Goal: Browse casually

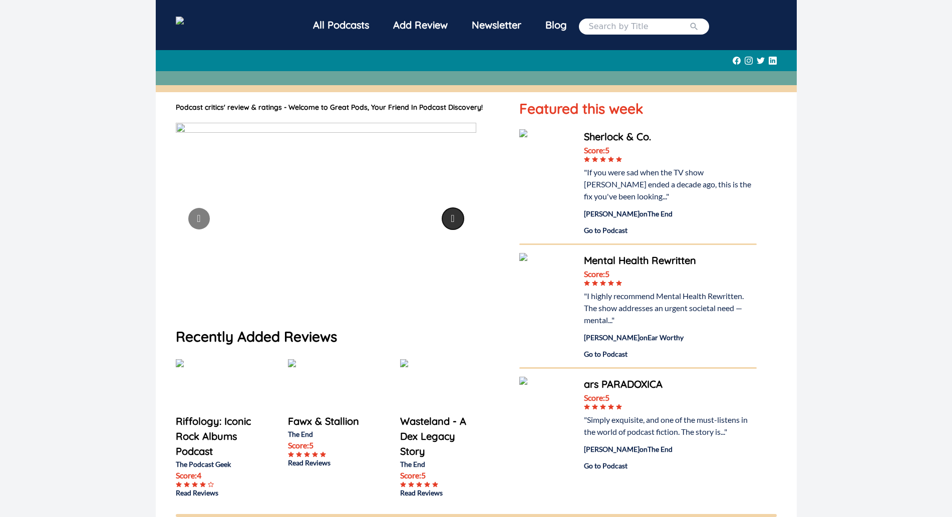
click at [455, 222] on button "Go to next slide" at bounding box center [453, 219] width 22 height 22
click at [456, 210] on button "Go to next slide" at bounding box center [453, 219] width 22 height 22
click at [454, 214] on button "Go to next slide" at bounding box center [453, 219] width 22 height 22
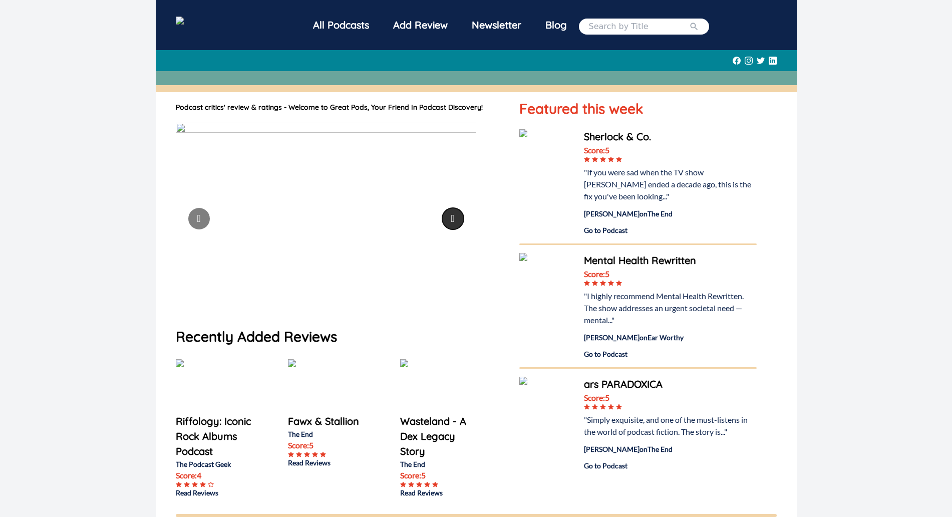
click at [452, 216] on button "Go to next slide" at bounding box center [453, 219] width 22 height 22
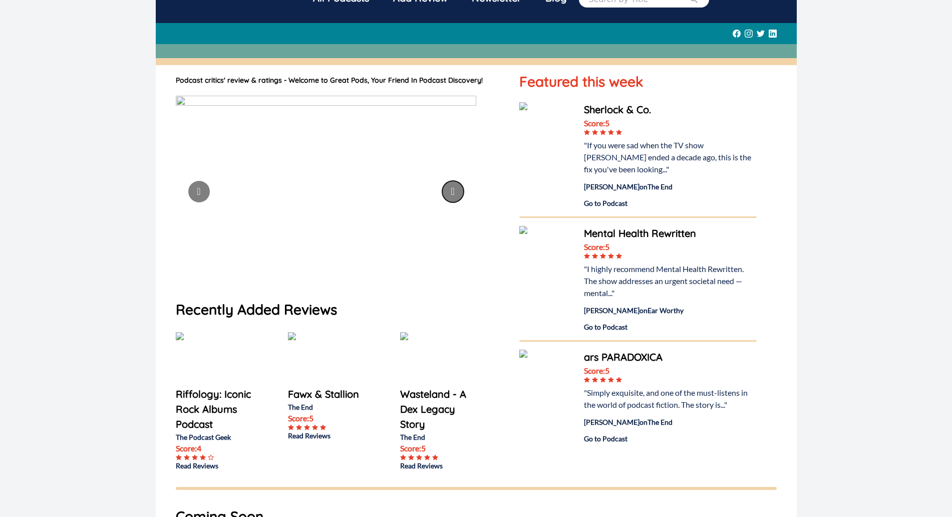
scroll to position [24, 0]
